Goal: Task Accomplishment & Management: Manage account settings

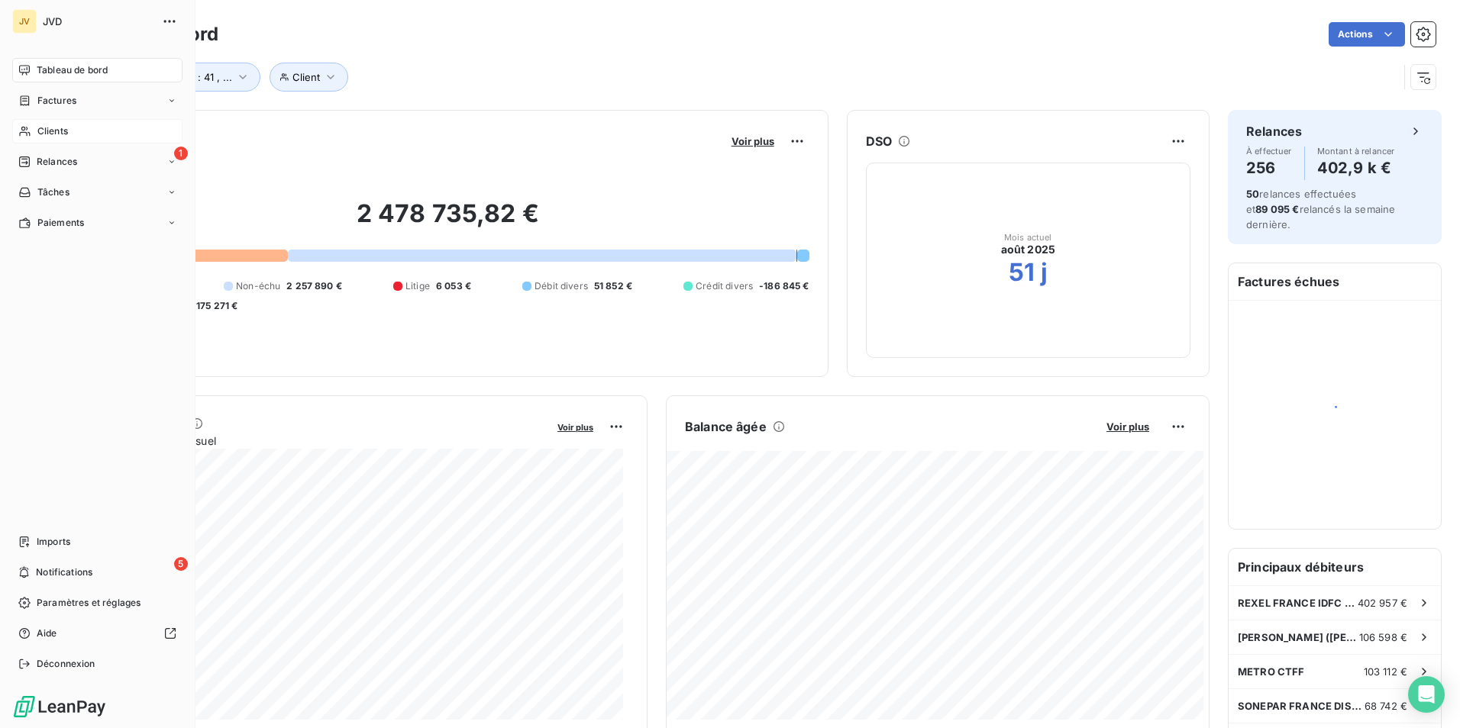
click at [40, 128] on span "Clients" at bounding box center [52, 131] width 31 height 14
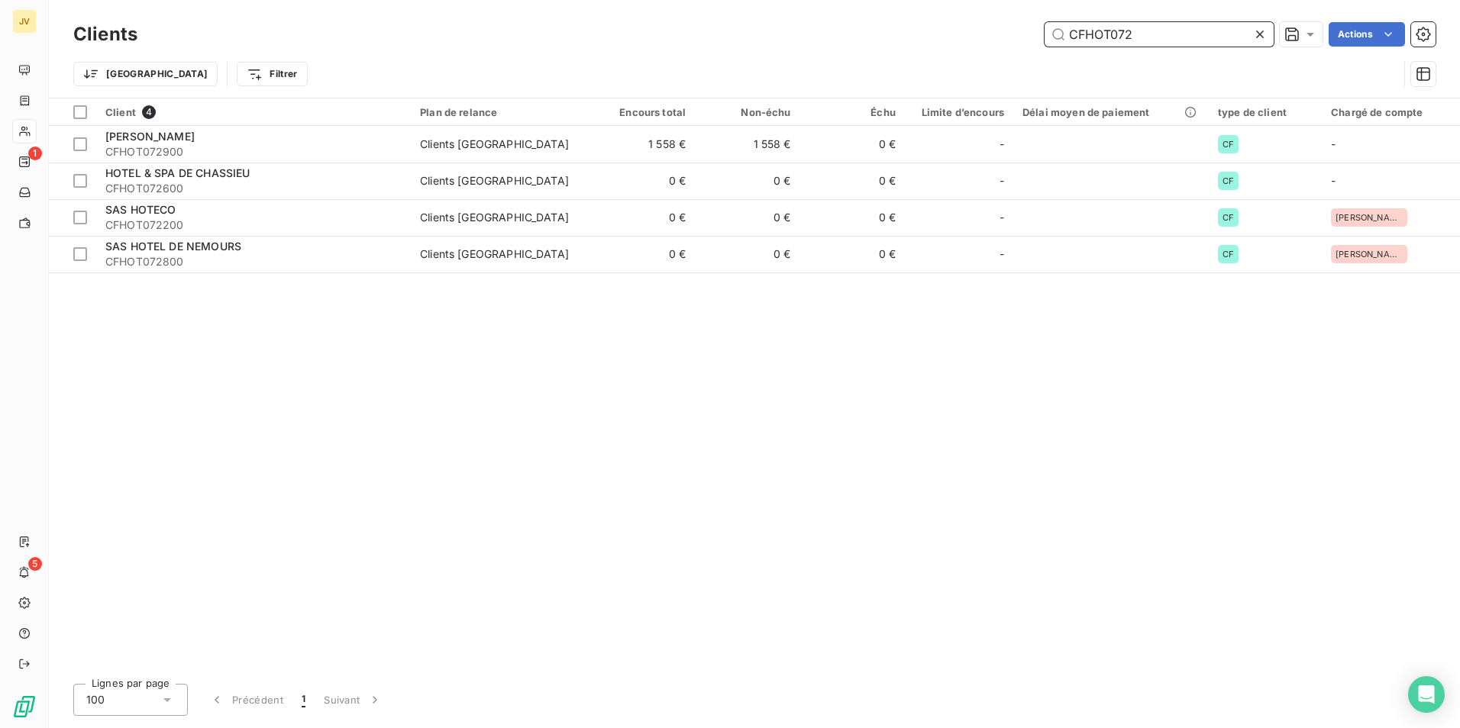
drag, startPoint x: 1111, startPoint y: 32, endPoint x: 1122, endPoint y: 34, distance: 10.9
click at [1115, 32] on input "CFHOT072" at bounding box center [1158, 34] width 229 height 24
drag, startPoint x: 1138, startPoint y: 35, endPoint x: 1453, endPoint y: 14, distance: 316.0
click at [1144, 35] on input "CFHOT072" at bounding box center [1158, 34] width 229 height 24
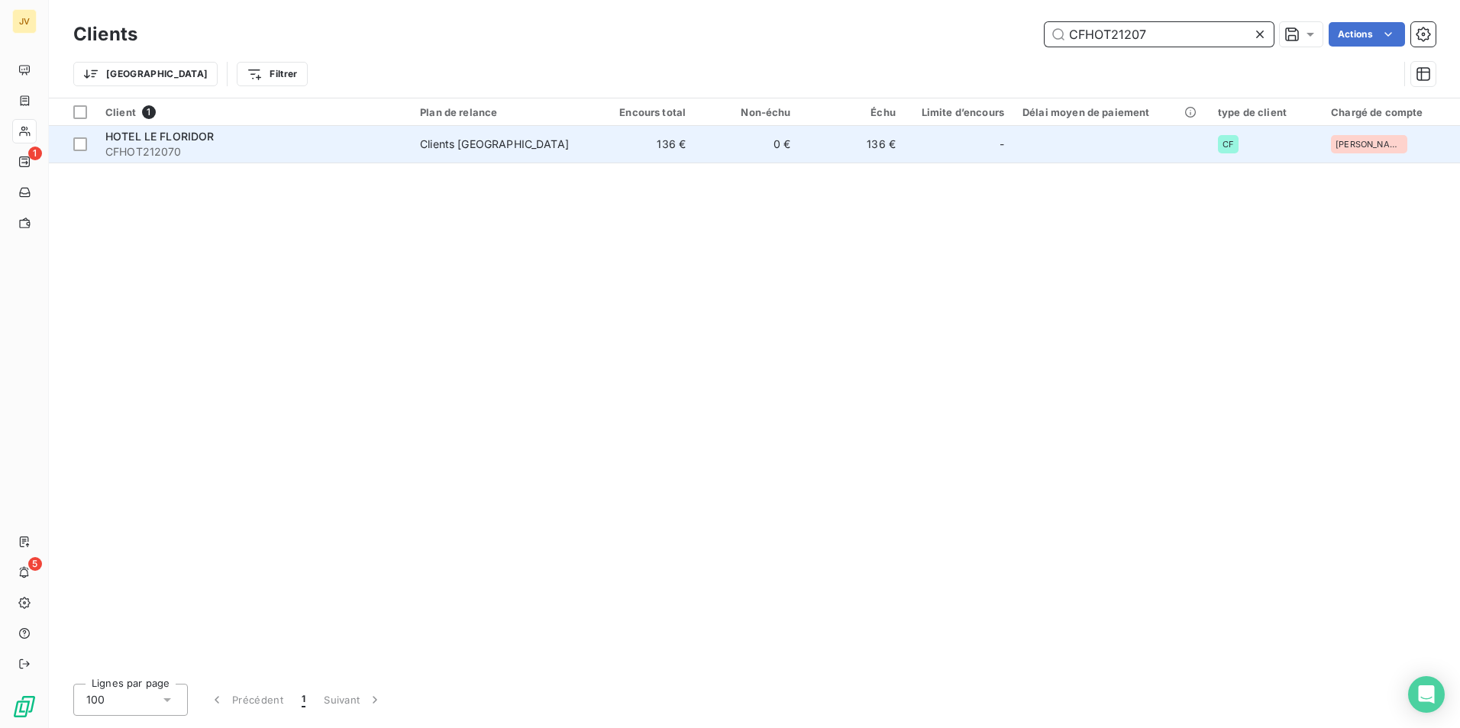
type input "CFHOT21207"
click at [228, 150] on span "CFHOT212070" at bounding box center [253, 151] width 296 height 15
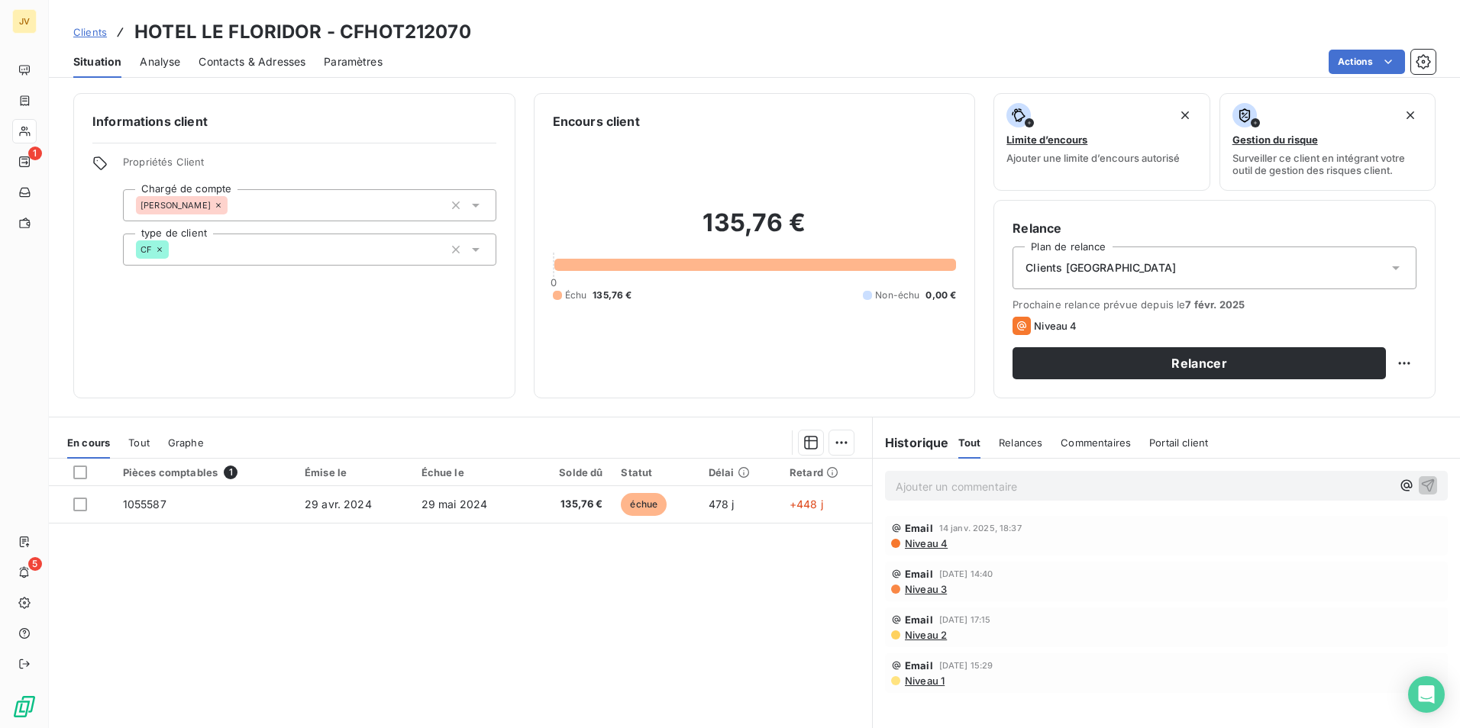
click at [280, 61] on span "Contacts & Adresses" at bounding box center [252, 61] width 107 height 15
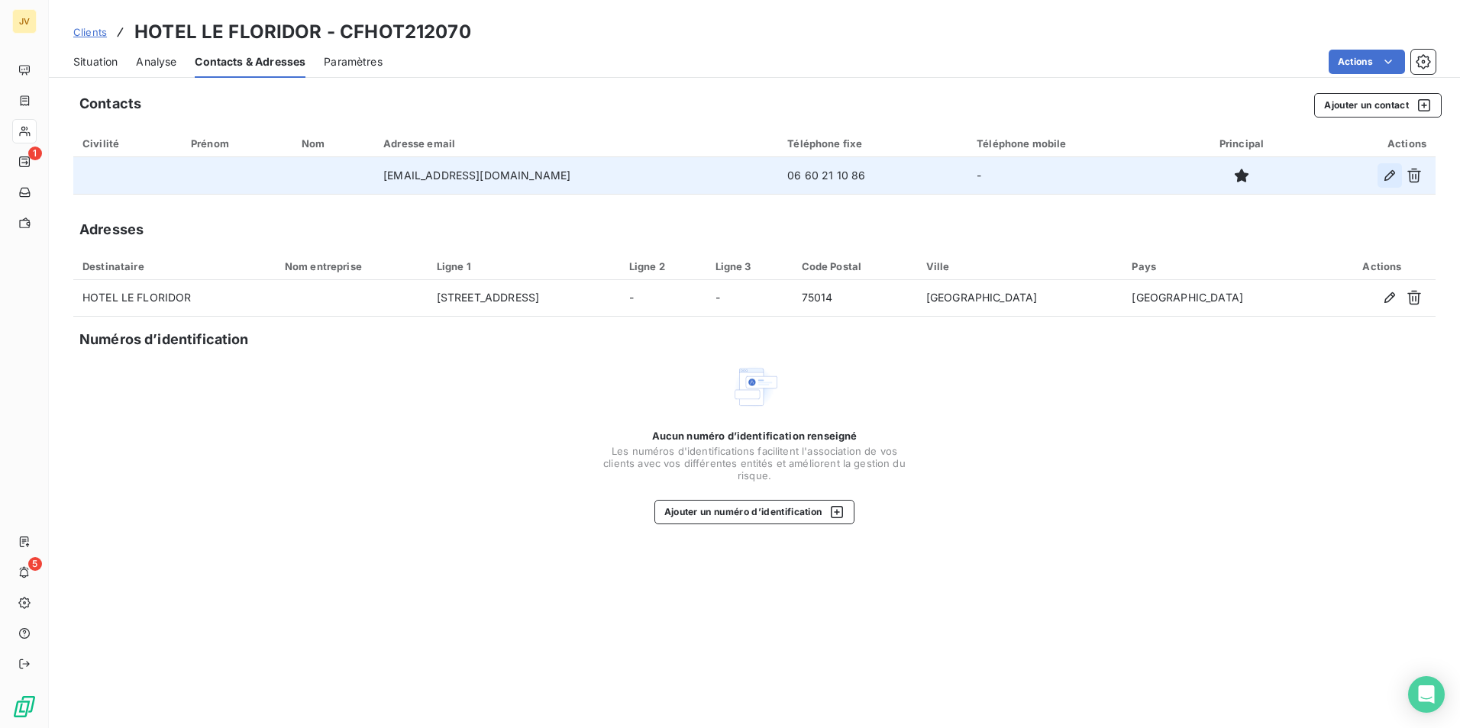
click at [1388, 169] on icon "button" at bounding box center [1389, 175] width 15 height 15
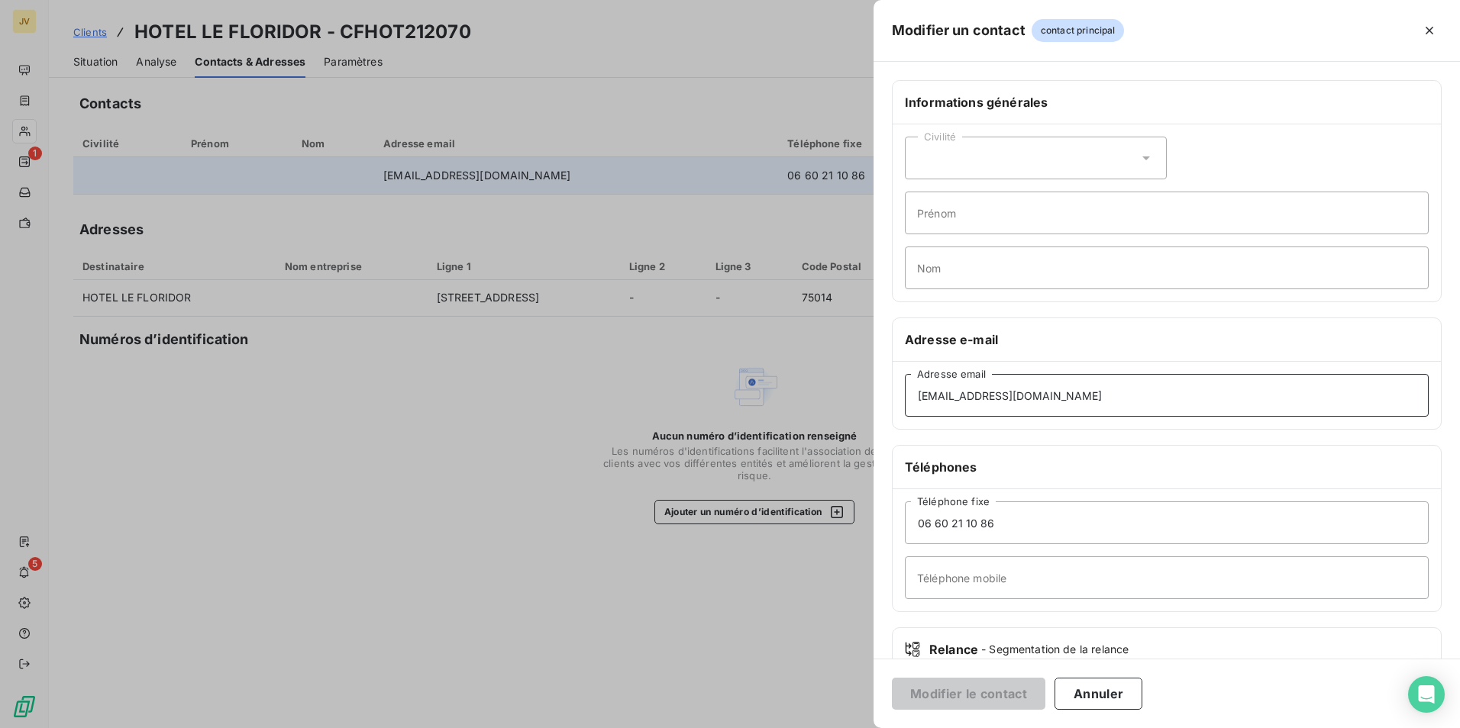
drag, startPoint x: 1080, startPoint y: 402, endPoint x: 600, endPoint y: 389, distance: 479.6
click at [617, 728] on div "Modifier un contact contact principal Informations générales Civilité Prénom No…" at bounding box center [730, 728] width 1460 height 0
paste input "[PERSON_NAME][EMAIL_ADDRESS][DOMAIN_NAME]"
type input "[PERSON_NAME][EMAIL_ADDRESS][DOMAIN_NAME]"
click at [975, 695] on button "Modifier le contact" at bounding box center [968, 694] width 153 height 32
